Goal: Browse casually: Explore the website without a specific task or goal

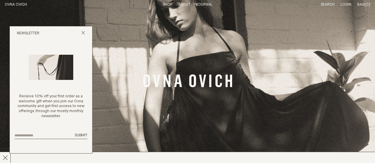
click at [165, 5] on link "Shop" at bounding box center [167, 5] width 9 height 4
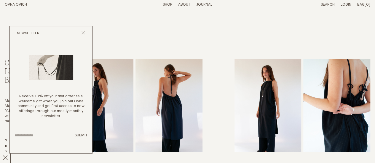
click at [82, 33] on icon "Close popup" at bounding box center [83, 33] width 4 height 4
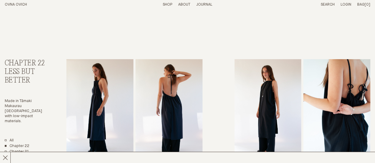
click at [186, 6] on p "About" at bounding box center [184, 4] width 12 height 5
click at [164, 4] on link "Story" at bounding box center [163, 5] width 12 height 4
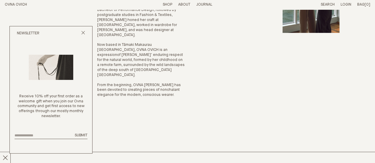
scroll to position [150, 0]
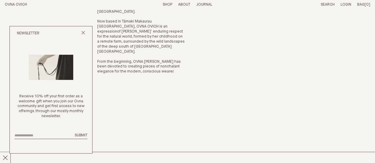
click at [168, 4] on link "Shop" at bounding box center [167, 5] width 9 height 4
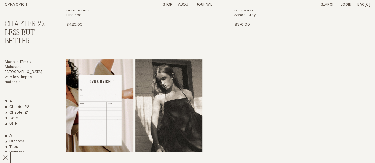
scroll to position [1154, 0]
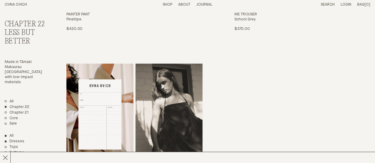
click at [17, 139] on link "Dresses" at bounding box center [15, 141] width 20 height 5
